Goal: Find specific page/section: Find specific page/section

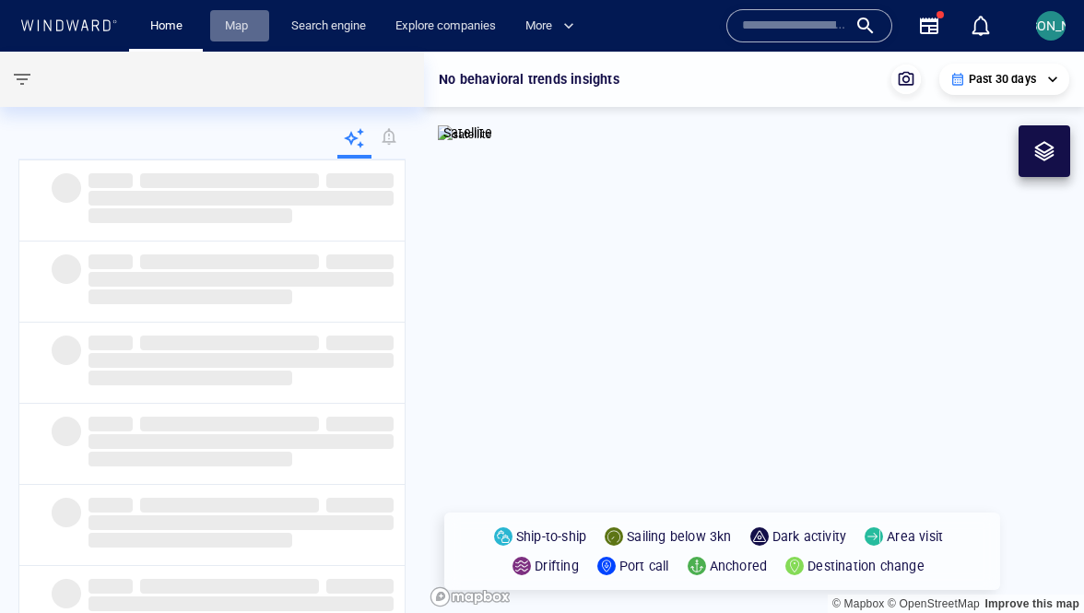
click at [229, 28] on link "Map" at bounding box center [240, 26] width 44 height 32
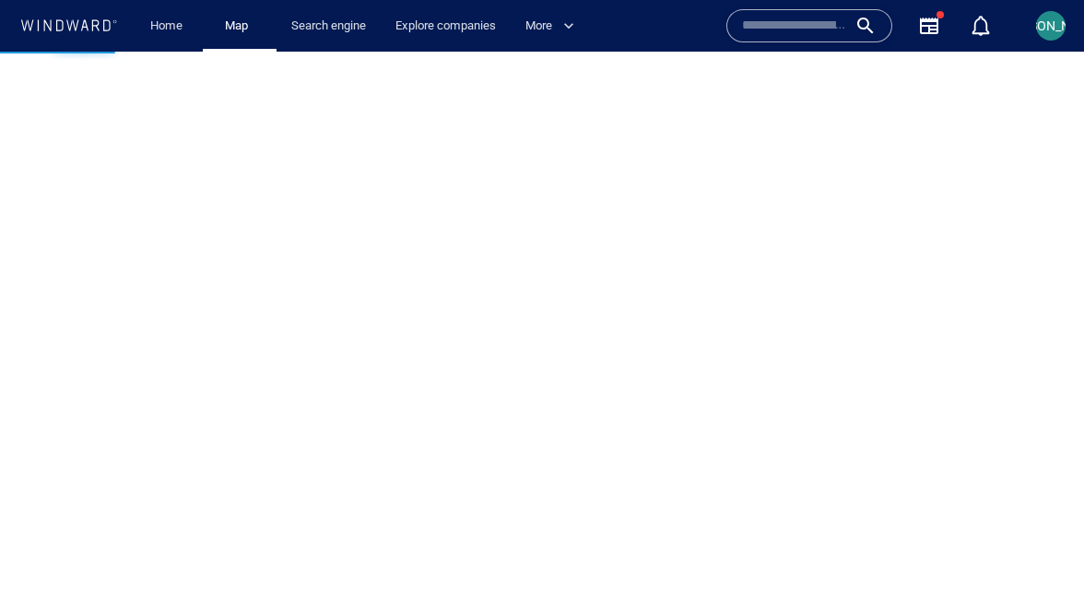
click at [1045, 31] on span "[PERSON_NAME]" at bounding box center [1051, 25] width 99 height 15
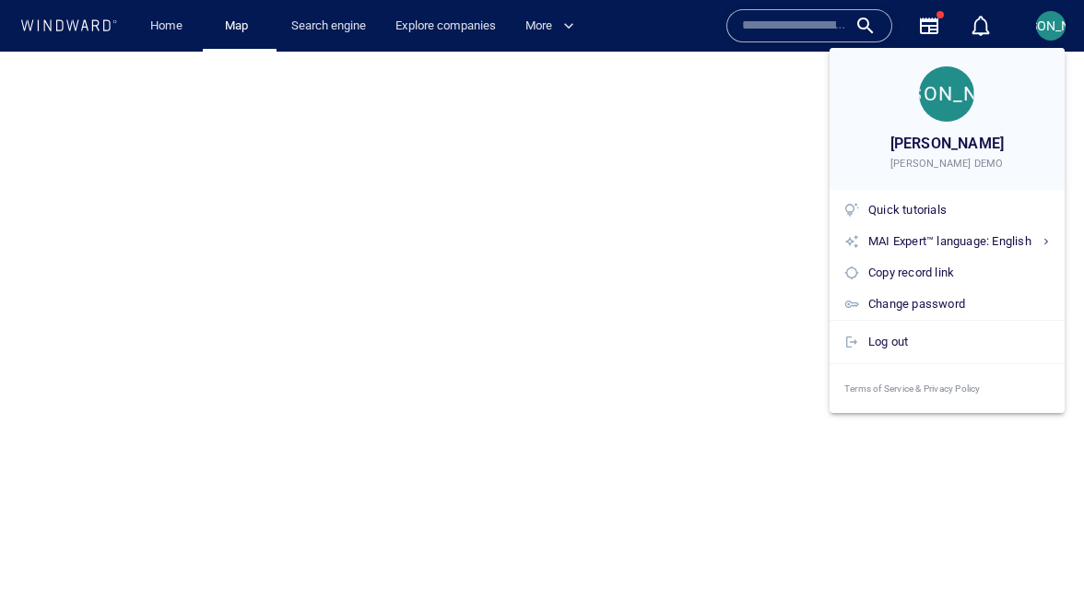
click at [750, 269] on div at bounding box center [542, 306] width 1084 height 613
